Goal: Feedback & Contribution: Submit feedback/report problem

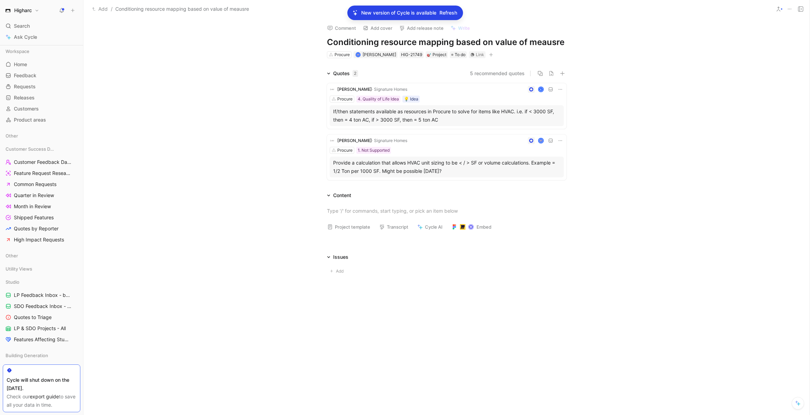
scroll to position [166, 0]
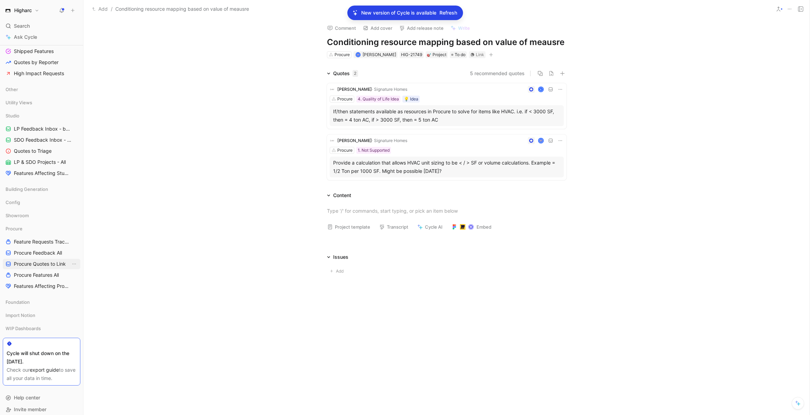
click at [64, 269] on link "Procure Quotes to Link" at bounding box center [42, 264] width 78 height 10
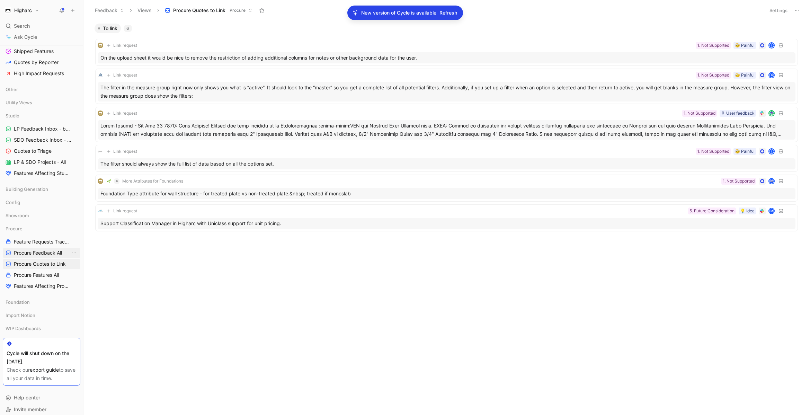
click at [51, 256] on link "Procure Feedback All" at bounding box center [42, 253] width 78 height 10
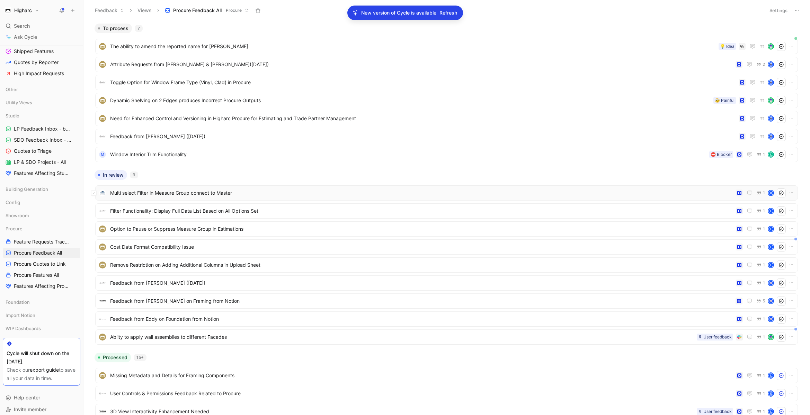
click at [209, 189] on span "Multi select Filter in Measure Group connect to Master" at bounding box center [421, 193] width 623 height 8
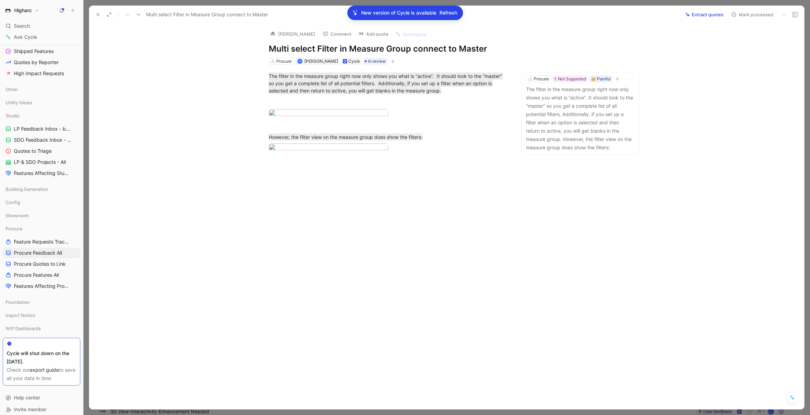
click at [99, 17] on button at bounding box center [98, 15] width 10 height 10
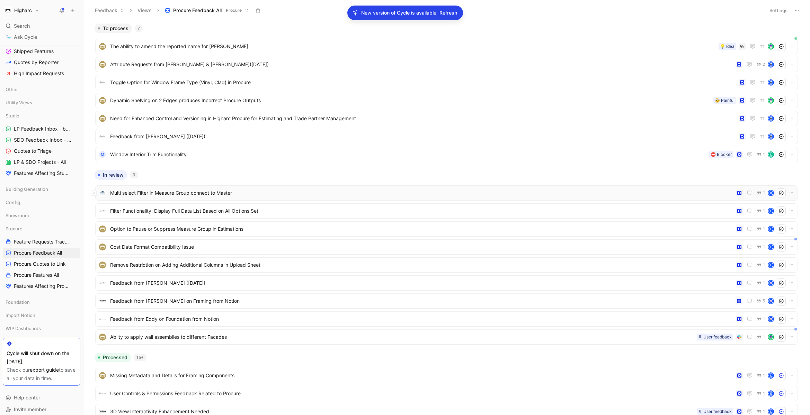
click at [194, 193] on span "Multi select Filter in Measure Group connect to Master" at bounding box center [421, 193] width 623 height 8
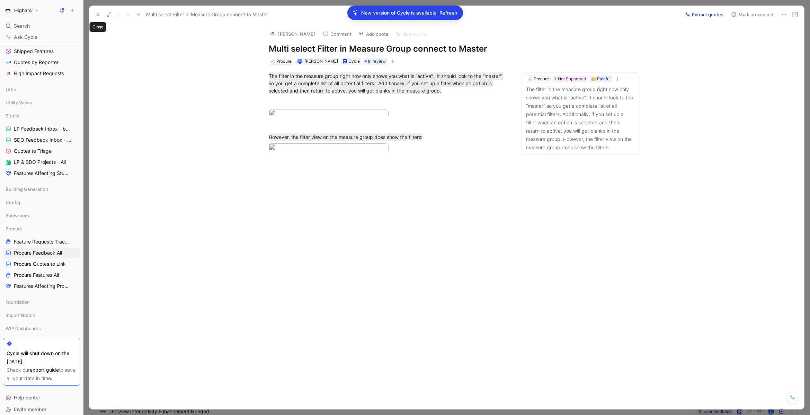
click at [101, 16] on button at bounding box center [98, 15] width 10 height 10
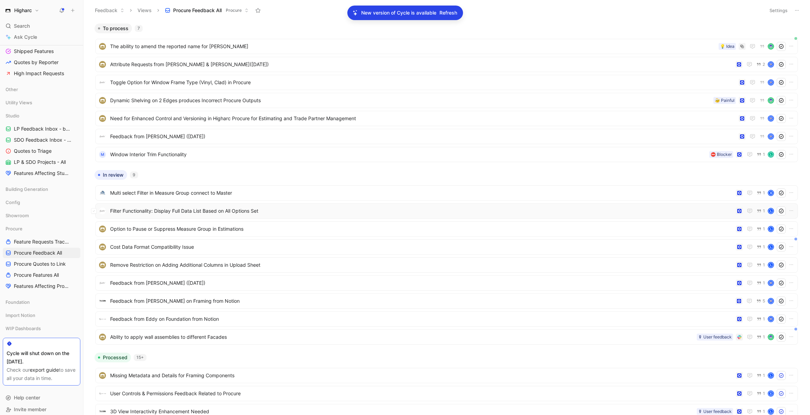
click at [176, 211] on span "Filter Functionality: Display Full Data List Based on All Options Set" at bounding box center [421, 211] width 623 height 8
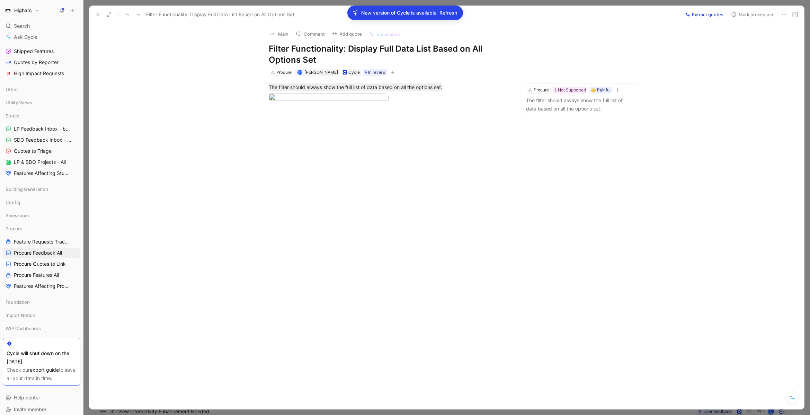
click at [96, 11] on button at bounding box center [98, 15] width 10 height 10
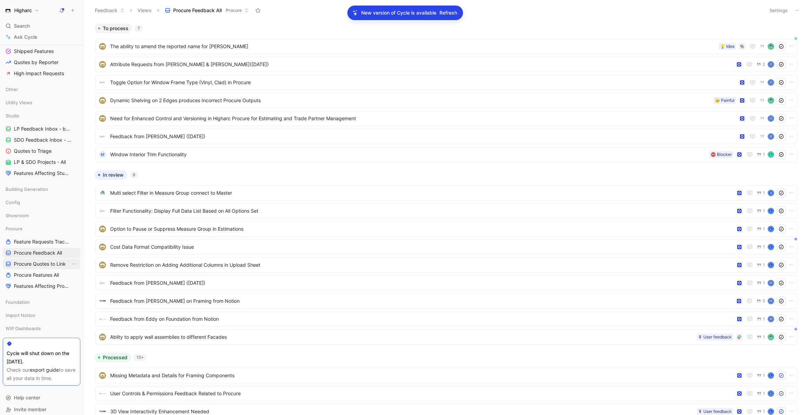
click at [57, 264] on span "Procure Quotes to Link" at bounding box center [40, 263] width 52 height 7
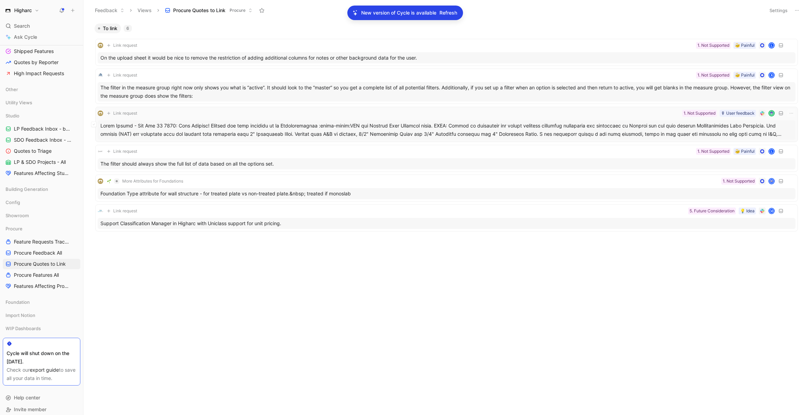
click at [189, 129] on div at bounding box center [447, 129] width 698 height 19
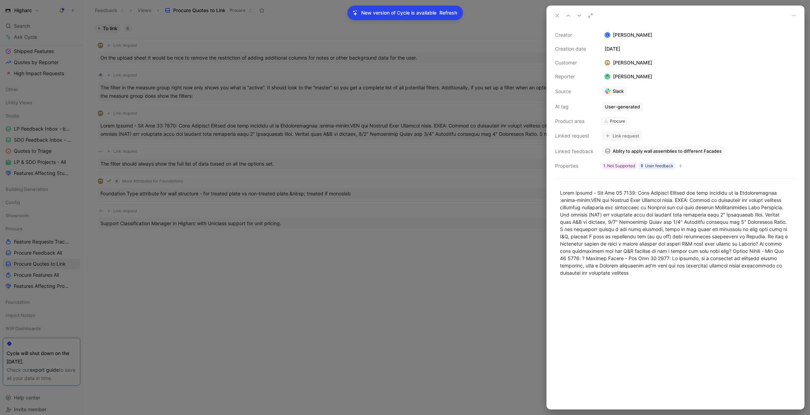
click at [560, 13] on button at bounding box center [557, 16] width 10 height 10
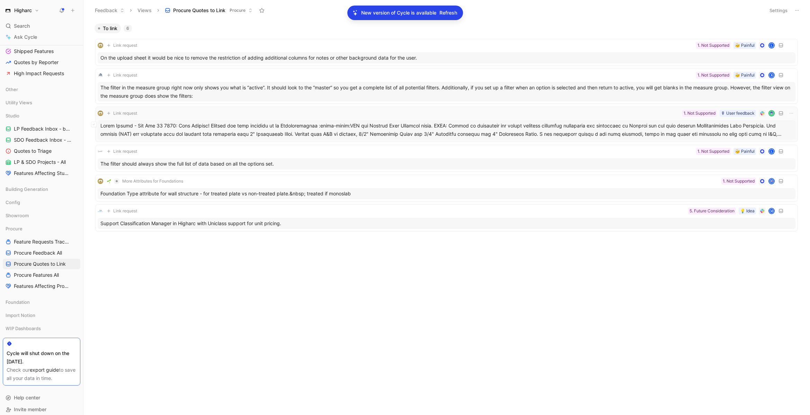
click at [577, 130] on div at bounding box center [447, 129] width 698 height 19
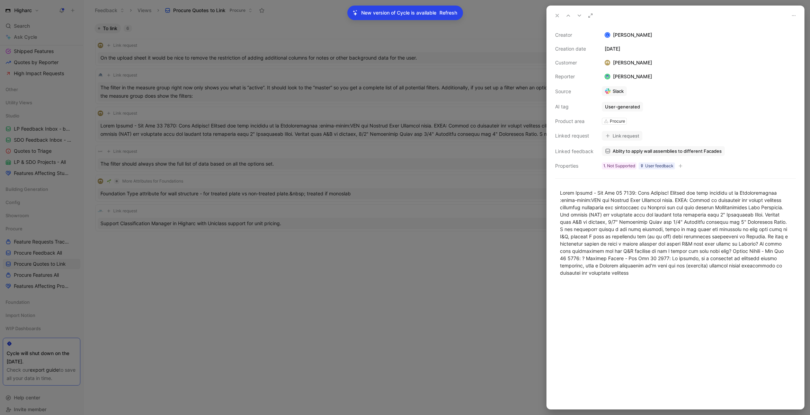
click at [559, 16] on icon at bounding box center [557, 16] width 6 height 6
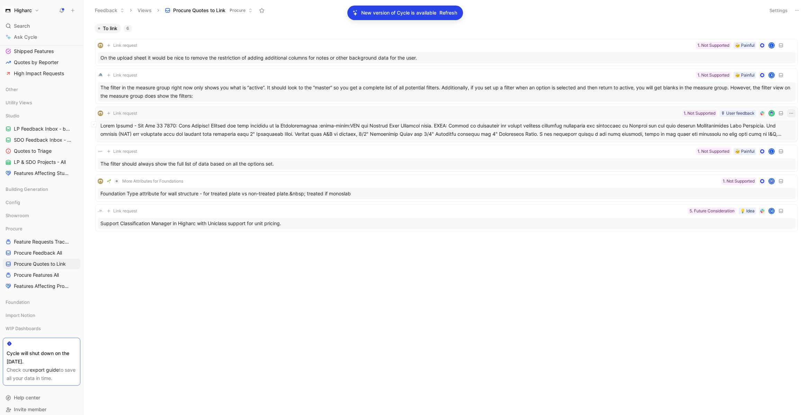
click at [788, 112] on icon "button" at bounding box center [791, 113] width 6 height 6
click at [235, 125] on div at bounding box center [447, 129] width 698 height 19
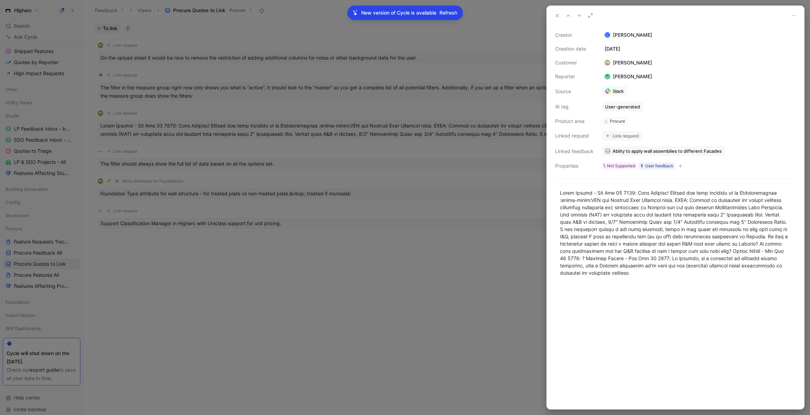
click at [791, 14] on icon at bounding box center [794, 16] width 6 height 6
click at [442, 13] on span "Refresh" at bounding box center [448, 13] width 18 height 8
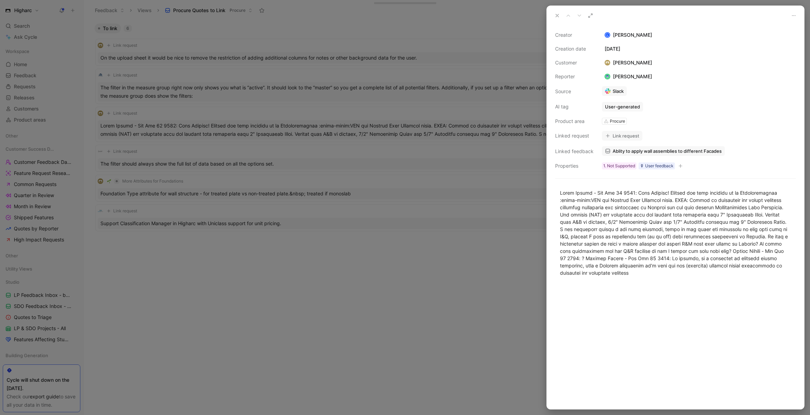
click at [556, 16] on use at bounding box center [557, 15] width 3 height 3
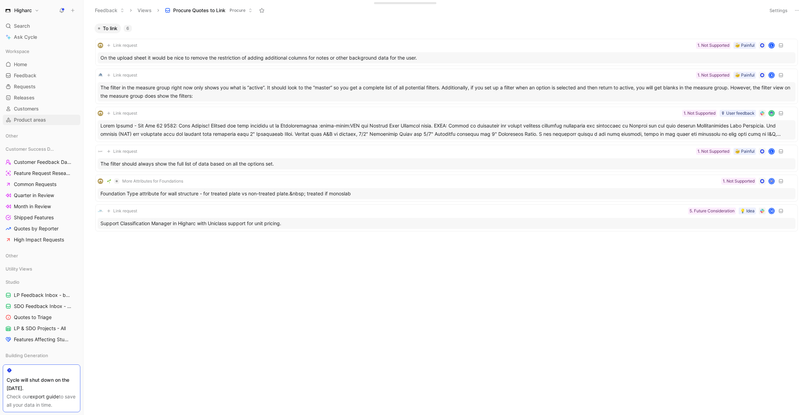
click at [32, 119] on span "Product areas" at bounding box center [30, 119] width 32 height 7
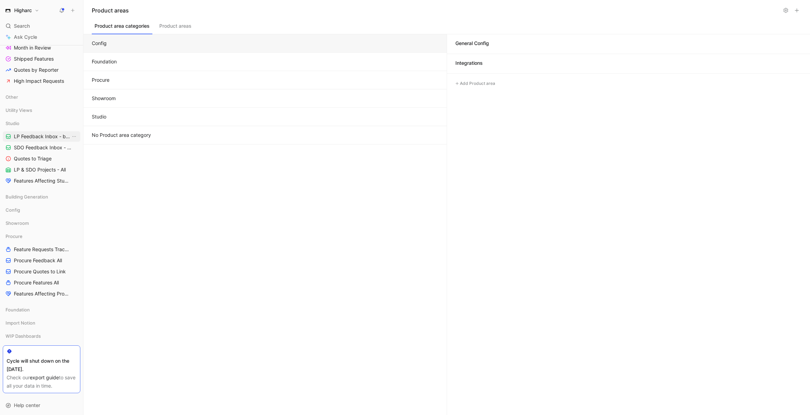
scroll to position [166, 0]
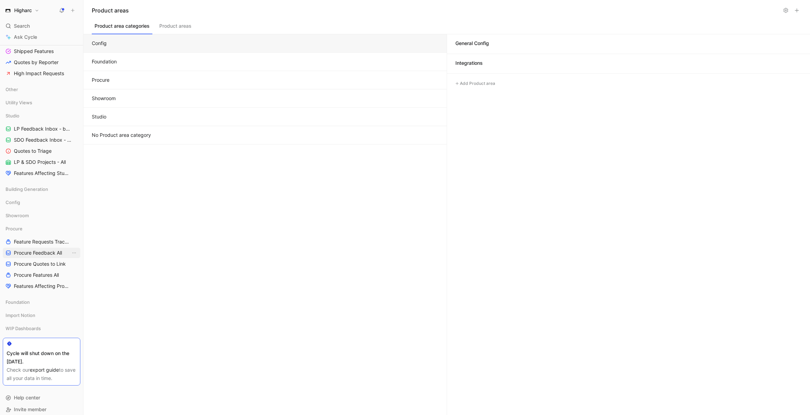
click at [46, 251] on span "Procure Feedback All" at bounding box center [38, 252] width 48 height 7
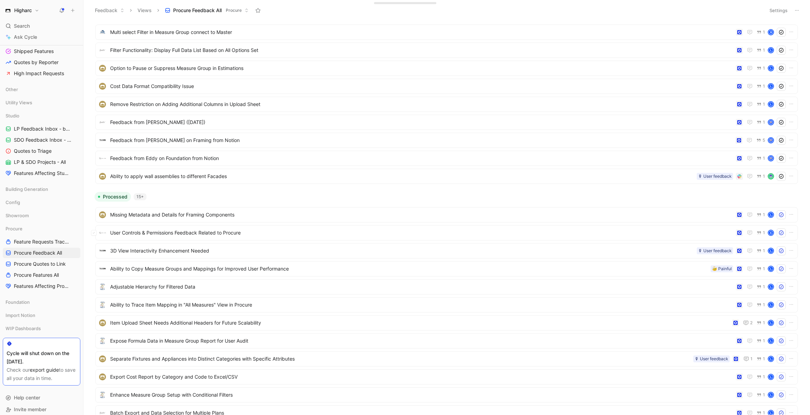
scroll to position [154, 0]
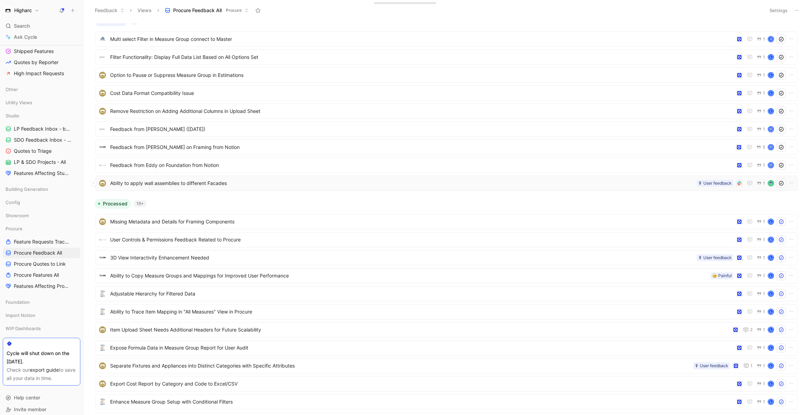
click at [234, 185] on span "Ablity to apply wall assemblies to different Facades" at bounding box center [402, 183] width 584 height 8
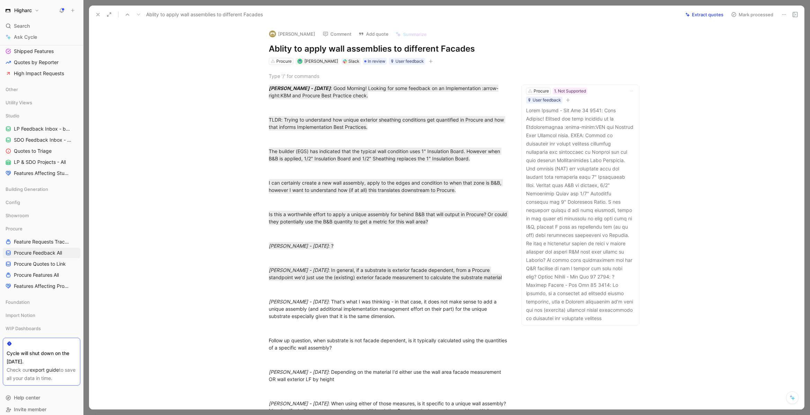
click at [782, 14] on icon at bounding box center [784, 15] width 6 height 6
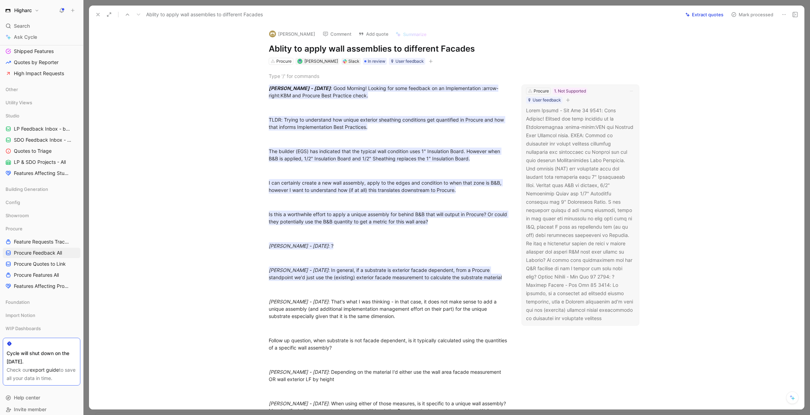
click at [604, 114] on p at bounding box center [580, 214] width 109 height 216
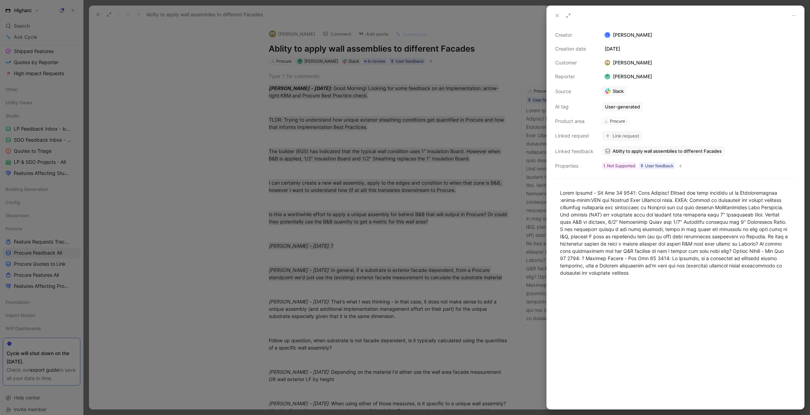
click at [796, 17] on button at bounding box center [794, 16] width 10 height 10
click at [558, 14] on icon at bounding box center [557, 16] width 6 height 6
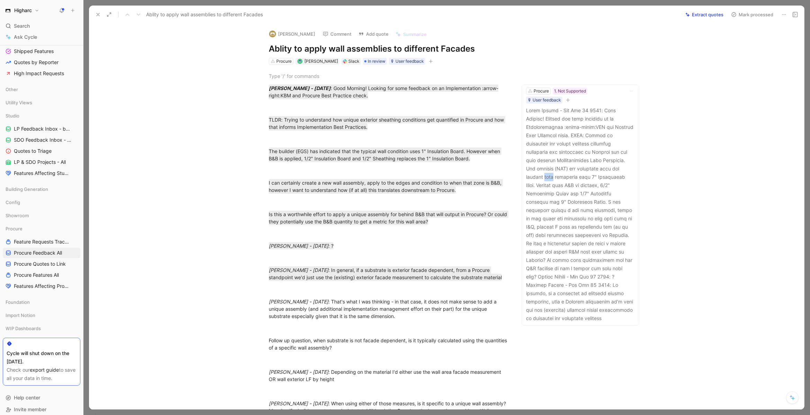
click at [95, 12] on icon at bounding box center [98, 15] width 6 height 6
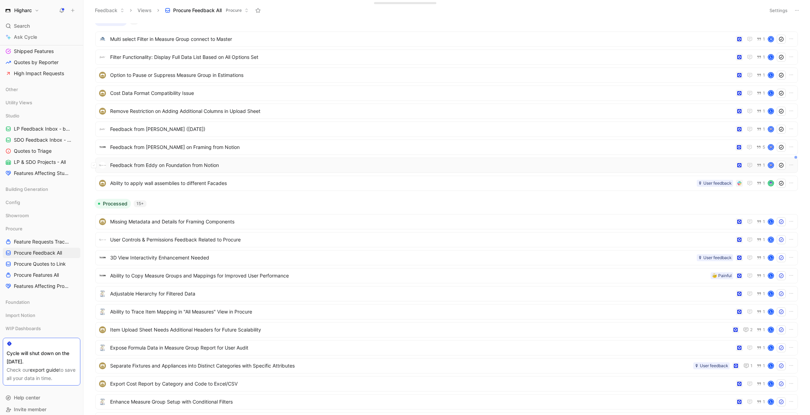
click at [239, 167] on span "Feedback from Eddy on Foundation from Notion" at bounding box center [421, 165] width 623 height 8
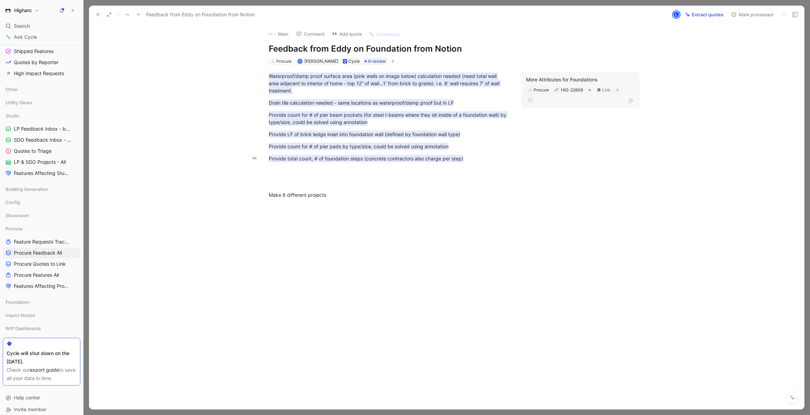
click at [591, 78] on div "More Attributes for Foundations" at bounding box center [580, 79] width 109 height 8
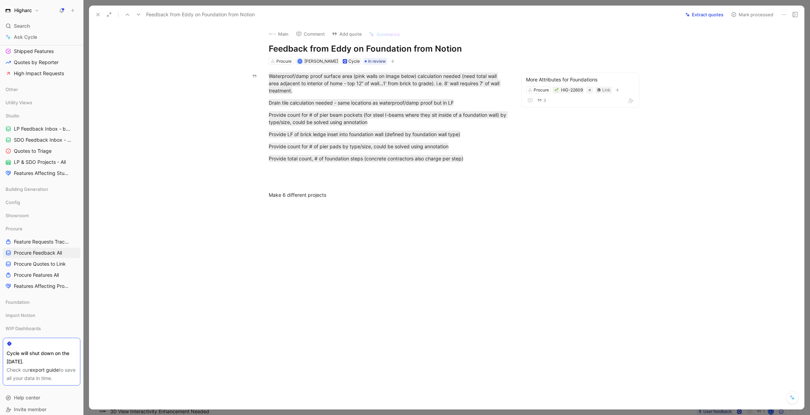
click at [97, 14] on icon at bounding box center [98, 15] width 6 height 6
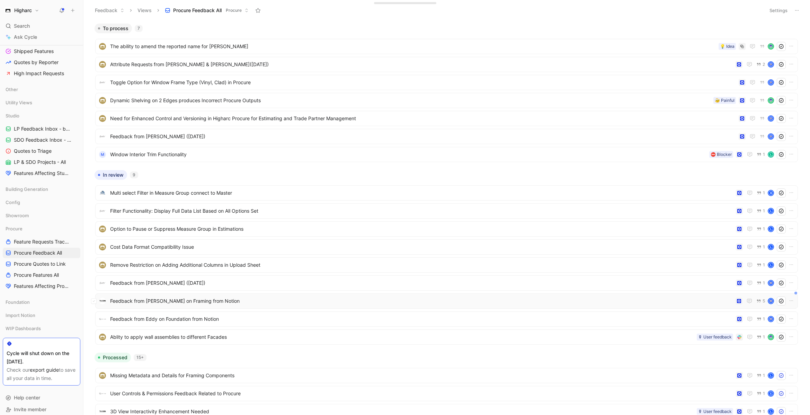
click at [226, 303] on span "Feedback from [PERSON_NAME] on Framing from Notion" at bounding box center [421, 301] width 623 height 8
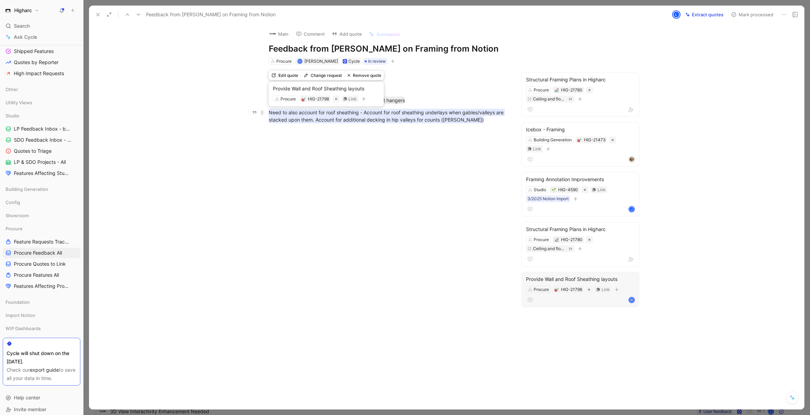
click at [375, 116] on mark "Need to also account for roof sheathing - Account for roof sheathing underlays …" at bounding box center [387, 116] width 236 height 15
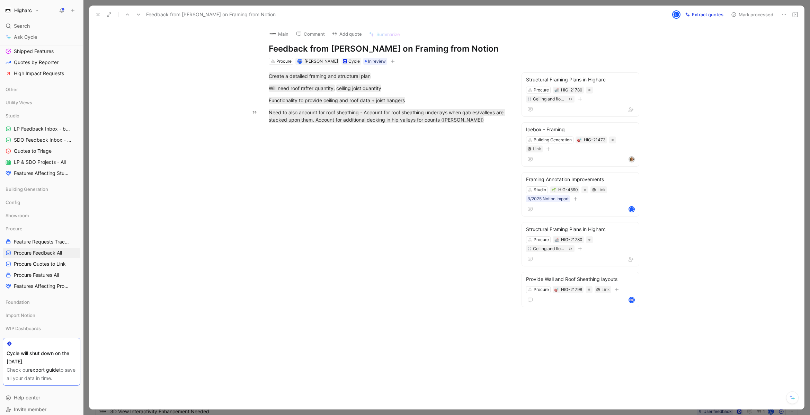
click at [423, 177] on div at bounding box center [389, 193] width 570 height 124
click at [357, 77] on mark "Create a detailed framing and structural plan" at bounding box center [320, 75] width 102 height 7
click at [93, 11] on button at bounding box center [98, 15] width 10 height 10
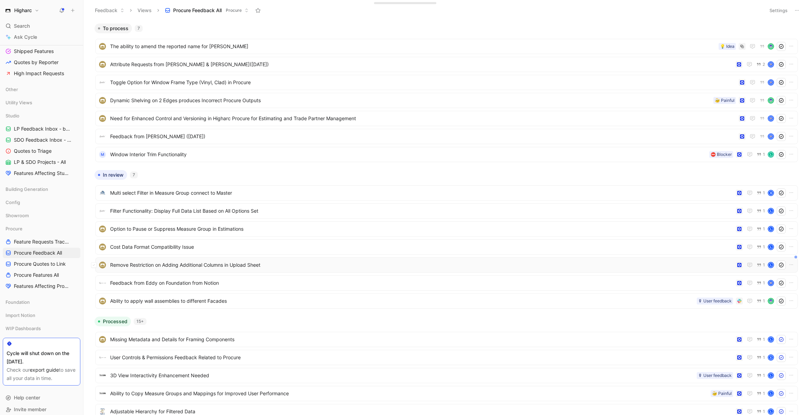
click at [192, 267] on span "Remove Restriction on Adding Additional Columns in Upload Sheet" at bounding box center [421, 265] width 623 height 8
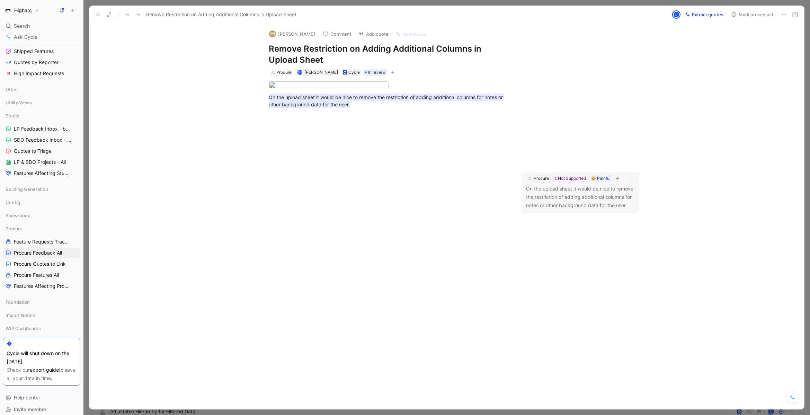
click at [570, 199] on p "On the upload sheet it would be nice to remove the restriction of adding additi…" at bounding box center [580, 197] width 109 height 25
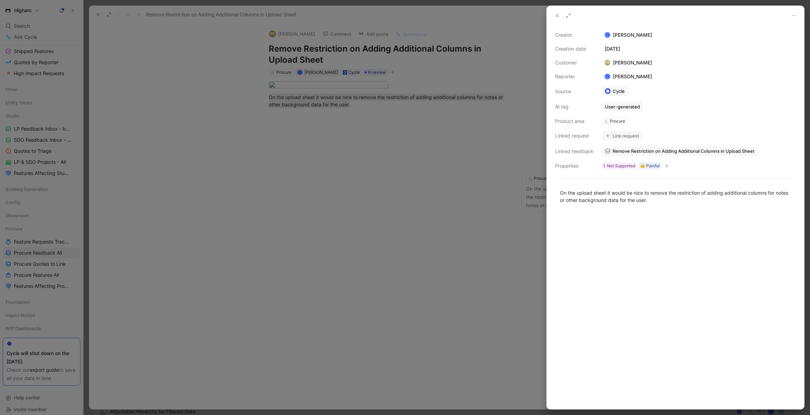
click at [622, 135] on button "Link request" at bounding box center [622, 136] width 41 height 10
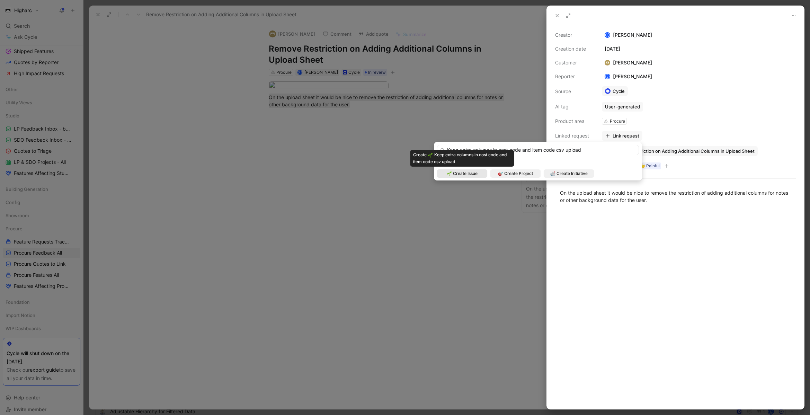
type input "Keep extra columns in cost code and item code csv upload"
click at [464, 173] on span "Create Issue" at bounding box center [465, 173] width 25 height 7
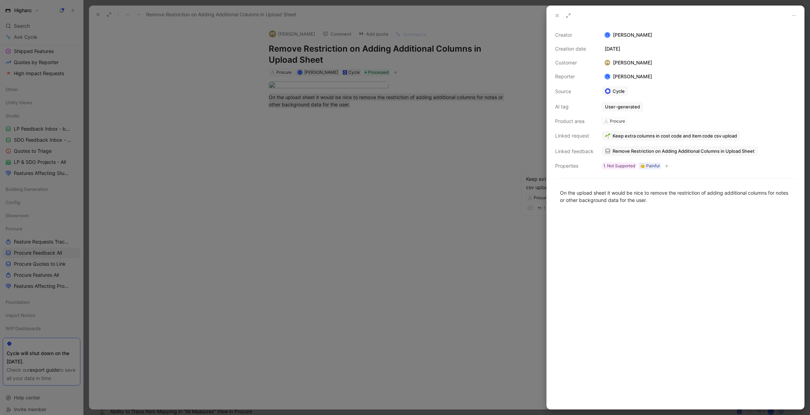
click at [452, 270] on div at bounding box center [405, 207] width 810 height 415
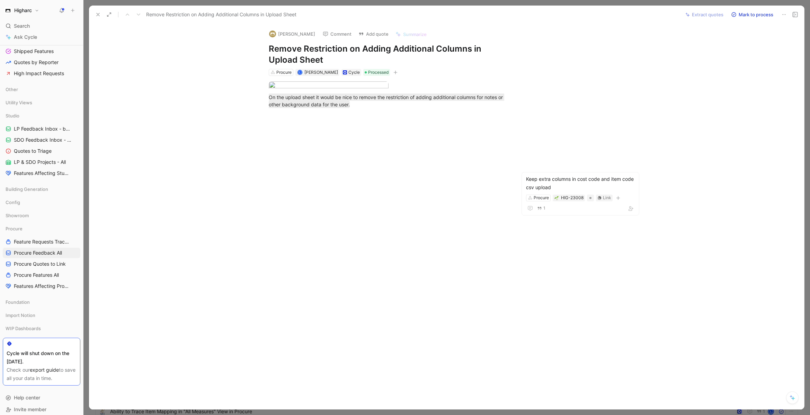
click at [95, 12] on button at bounding box center [98, 15] width 10 height 10
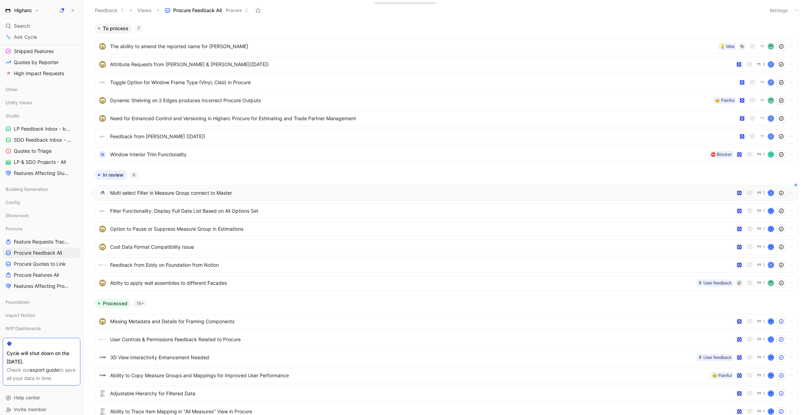
click at [198, 191] on span "Multi select Filter in Measure Group connect to Master" at bounding box center [421, 193] width 623 height 8
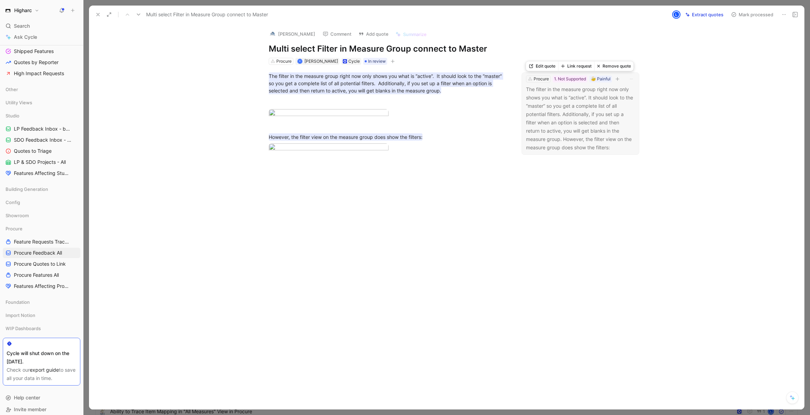
click at [554, 123] on p "The filter in the measure group right now only shows you what is “active”. It s…" at bounding box center [580, 118] width 109 height 66
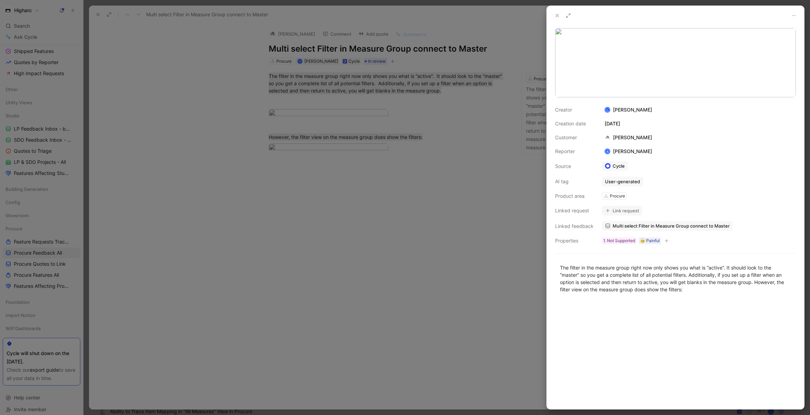
click at [613, 213] on button "Link request" at bounding box center [622, 211] width 41 height 10
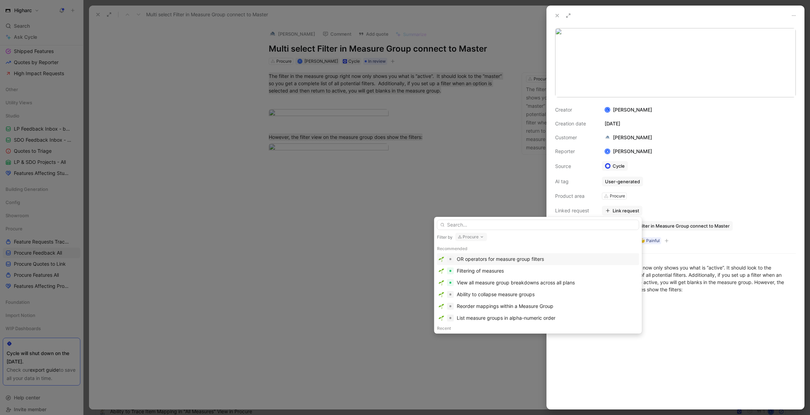
click at [516, 227] on input "text" at bounding box center [538, 225] width 202 height 10
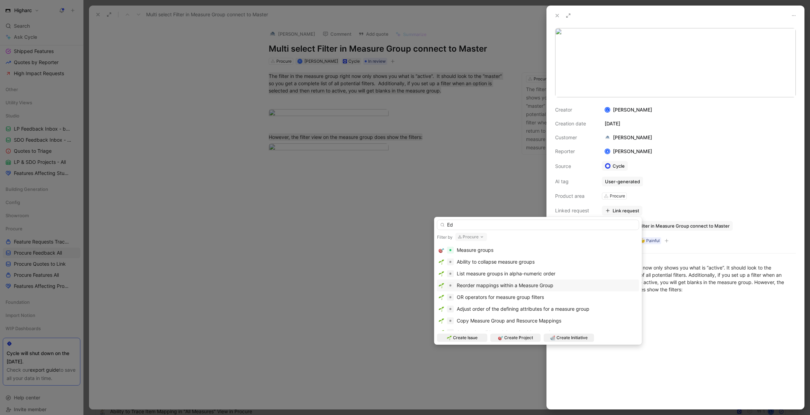
type input "E"
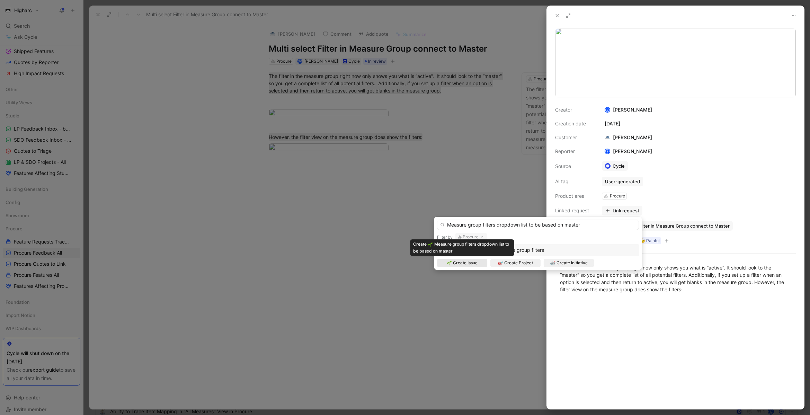
type input "Measure group filters dropdown list to be based on master"
click at [477, 266] on span "Create Issue" at bounding box center [465, 262] width 25 height 7
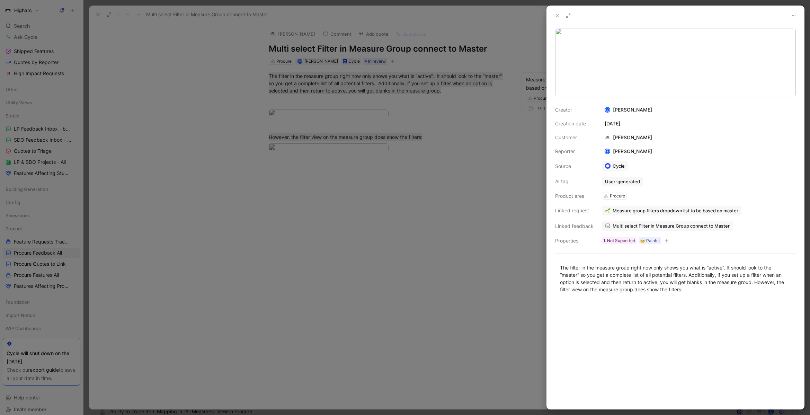
click at [560, 16] on icon at bounding box center [557, 16] width 6 height 6
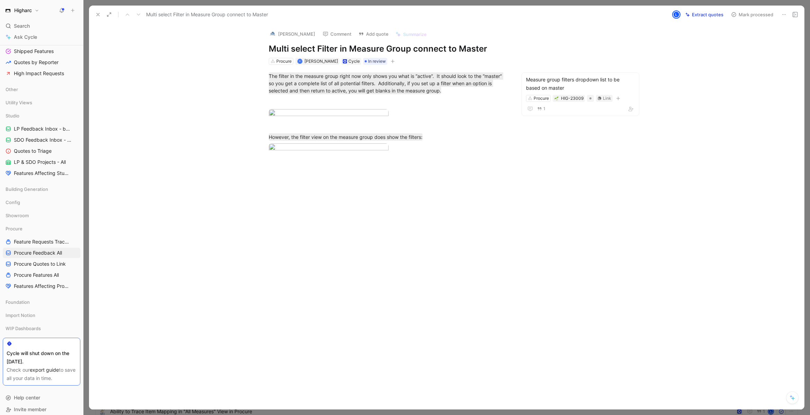
click at [482, 287] on div at bounding box center [389, 269] width 570 height 124
click at [101, 15] on button at bounding box center [98, 15] width 10 height 10
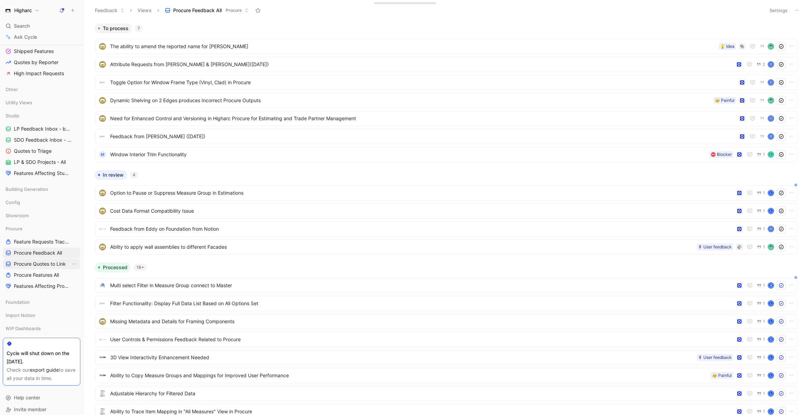
click at [48, 265] on span "Procure Quotes to Link" at bounding box center [40, 263] width 52 height 7
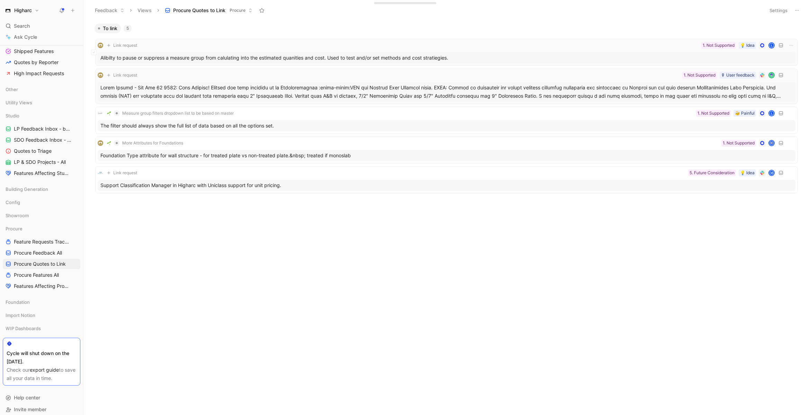
click at [302, 43] on div "Link request 💡 Idea 1. Not Supported L" at bounding box center [447, 45] width 698 height 8
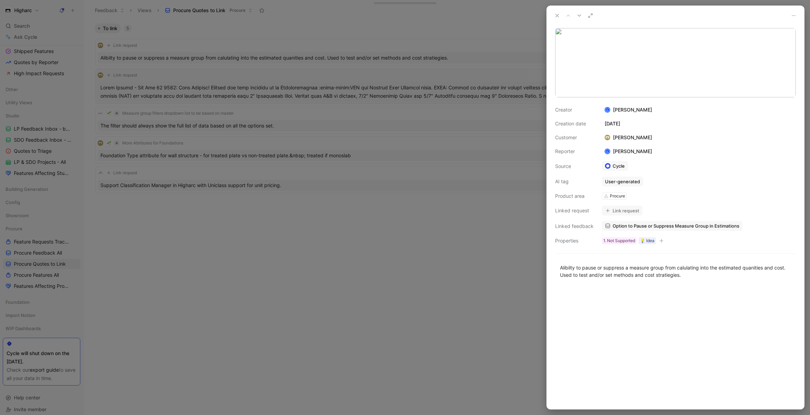
click at [621, 213] on button "Link request" at bounding box center [622, 211] width 41 height 10
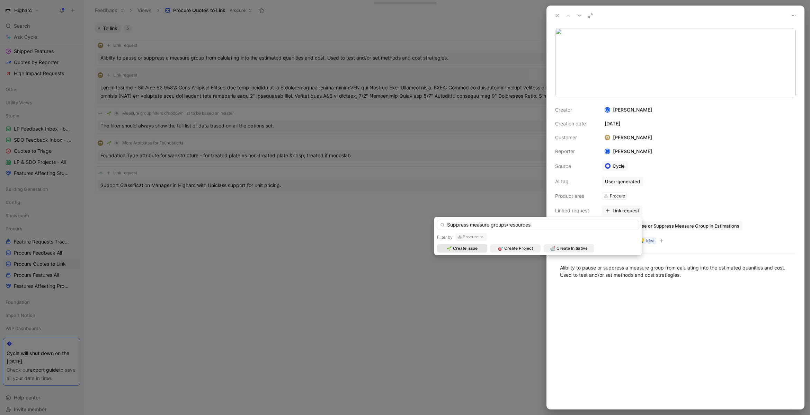
drag, startPoint x: 507, startPoint y: 225, endPoint x: 535, endPoint y: 225, distance: 28.1
click at [535, 225] on input "Suppress measure groups/resources" at bounding box center [538, 225] width 202 height 10
click at [544, 225] on input "Suppress measure groups/resources" at bounding box center [538, 225] width 202 height 10
drag, startPoint x: 546, startPoint y: 224, endPoint x: 446, endPoint y: 225, distance: 99.7
click at [446, 225] on input "Suppress measure groups/resources" at bounding box center [538, 225] width 202 height 10
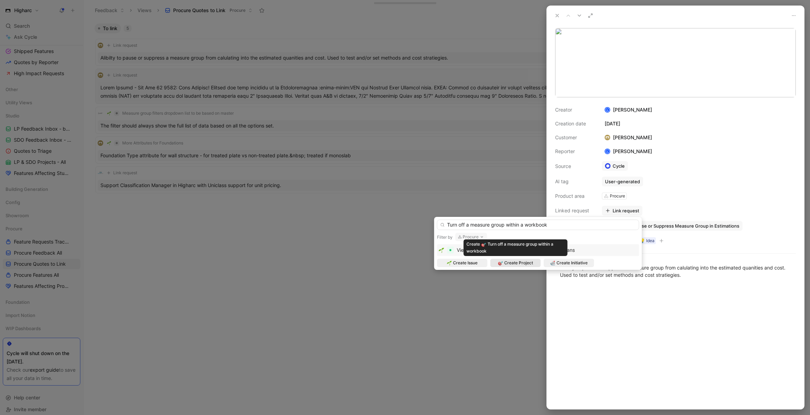
type input "Turn off a measure group within a workbook"
click at [524, 265] on span "Create Project" at bounding box center [518, 262] width 29 height 7
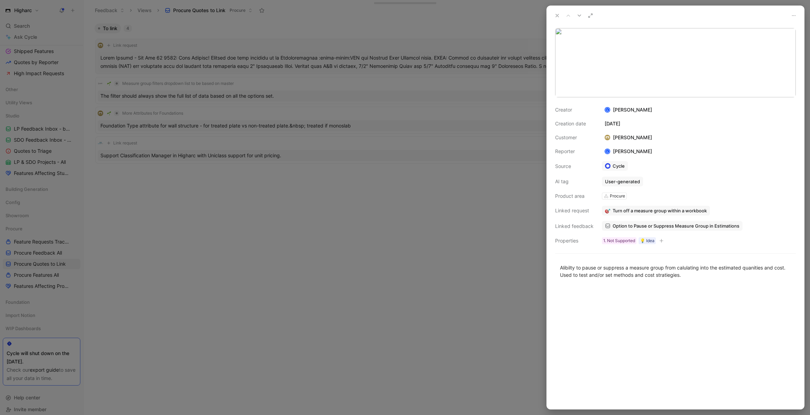
click at [556, 17] on icon at bounding box center [557, 16] width 6 height 6
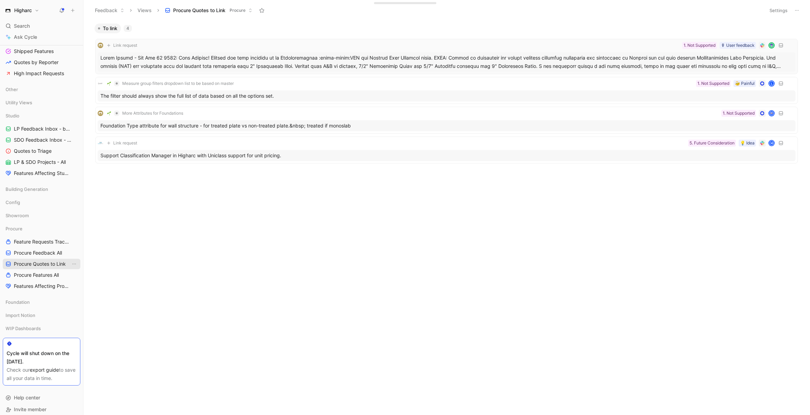
click at [51, 264] on span "Procure Quotes to Link" at bounding box center [40, 263] width 52 height 7
click at [46, 253] on span "Procure Feedback All" at bounding box center [38, 252] width 48 height 7
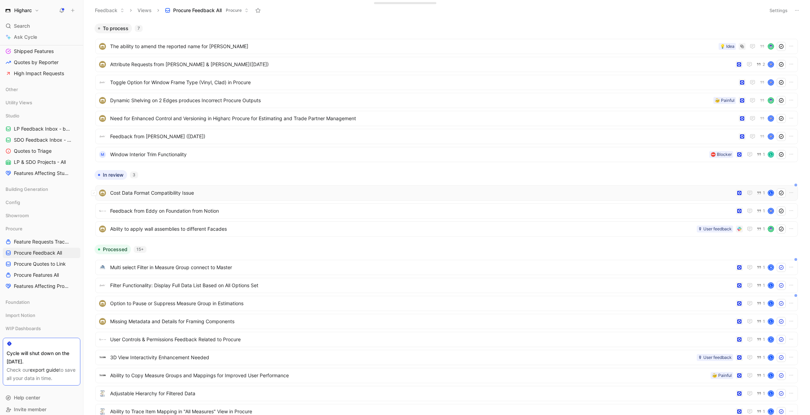
click at [196, 190] on span "Cost Data Format Compatibility Issue" at bounding box center [421, 193] width 623 height 8
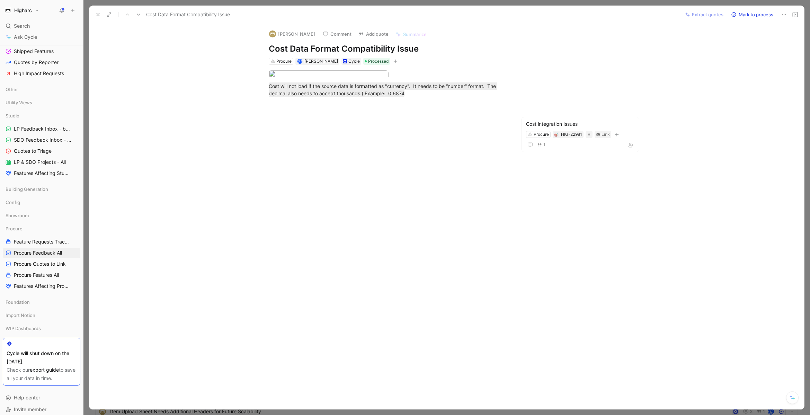
click at [98, 15] on use at bounding box center [98, 14] width 3 height 3
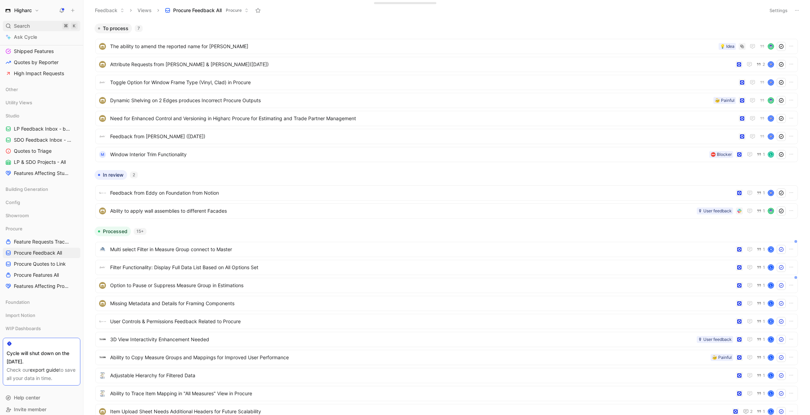
click at [29, 24] on span "Search" at bounding box center [22, 26] width 16 height 8
